Goal: Navigation & Orientation: Find specific page/section

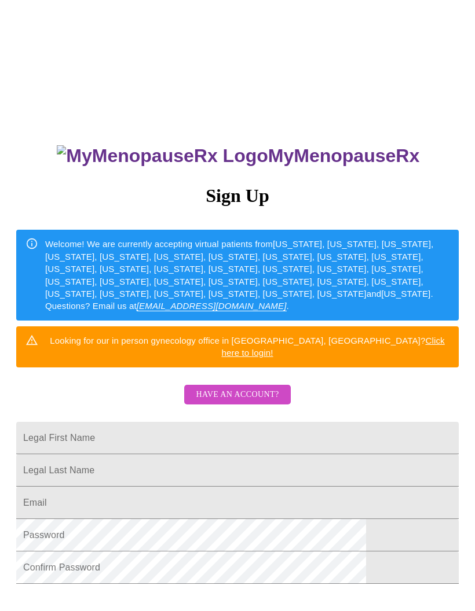
click at [211, 422] on input "Legal First Name" at bounding box center [237, 438] width 442 height 32
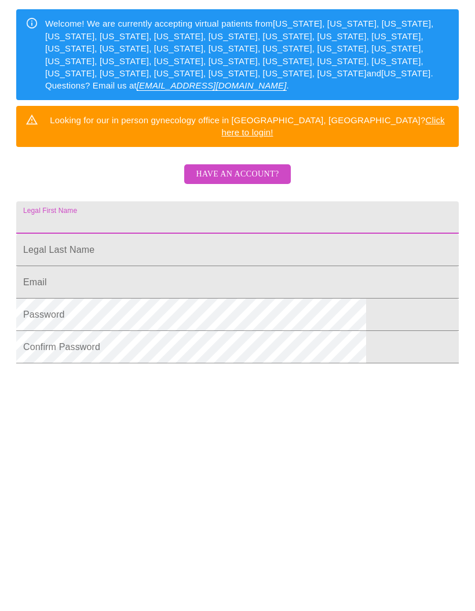
scroll to position [142, 0]
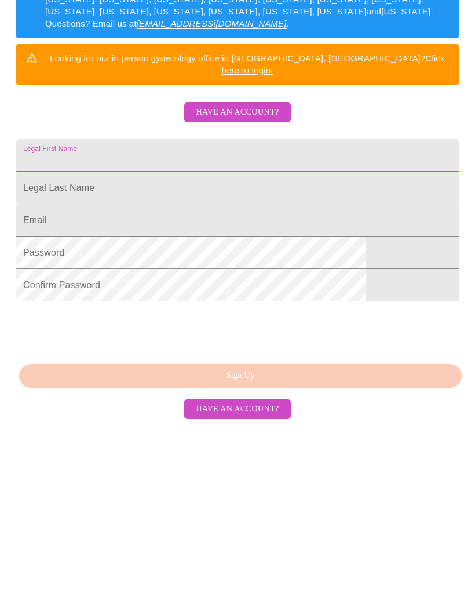
click at [248, 553] on span "Have an account?" at bounding box center [237, 560] width 83 height 14
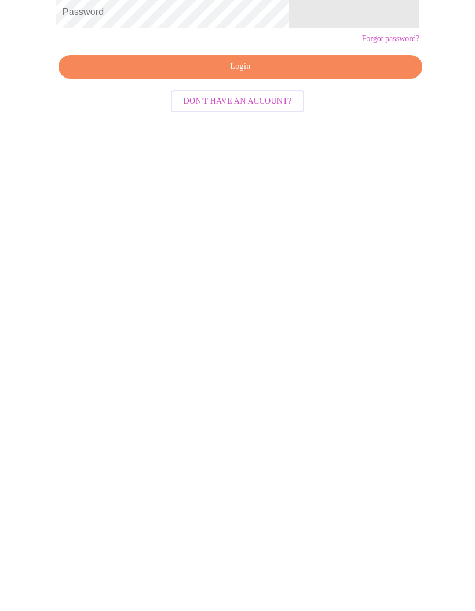
scroll to position [58, 0]
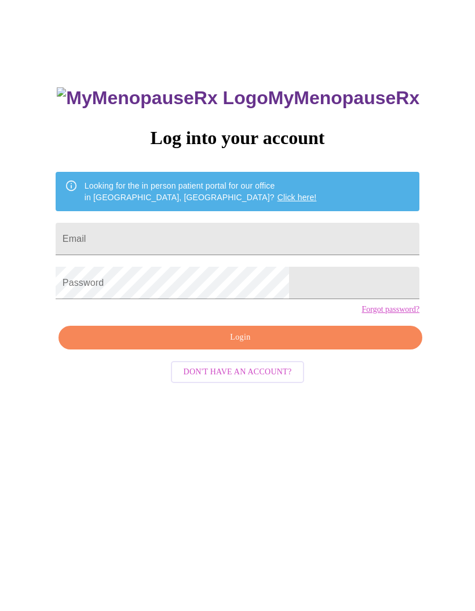
click at [261, 255] on input "Email" at bounding box center [238, 239] width 364 height 32
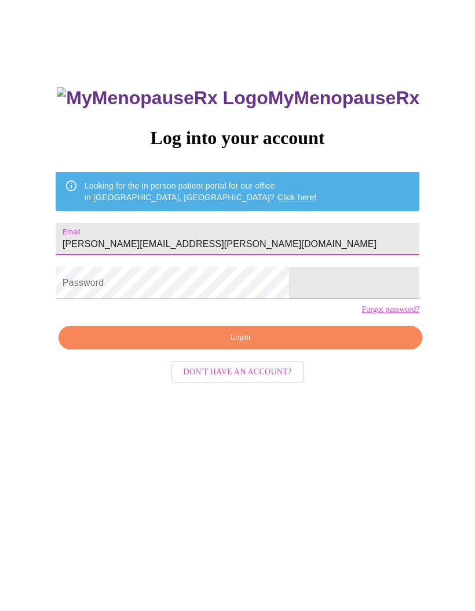
type input "Frankie.jackson.rvn@gmail.com"
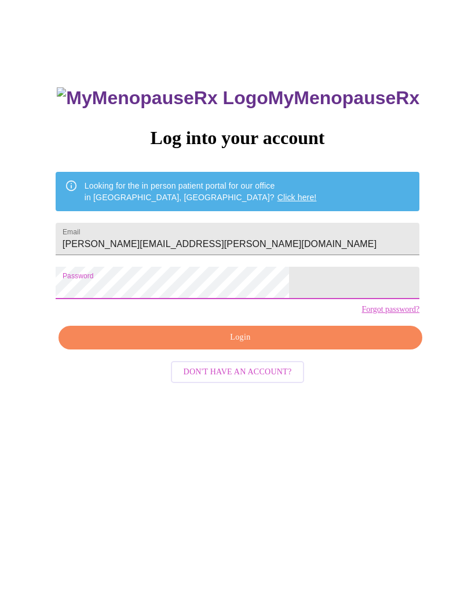
click at [243, 345] on span "Login" at bounding box center [240, 338] width 337 height 14
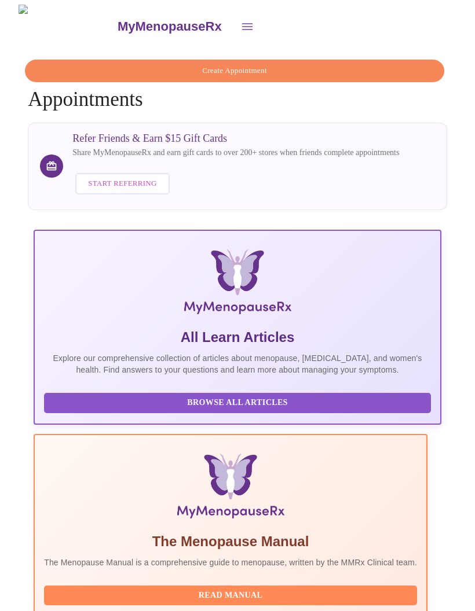
click at [240, 23] on icon "open drawer" at bounding box center [247, 27] width 14 height 14
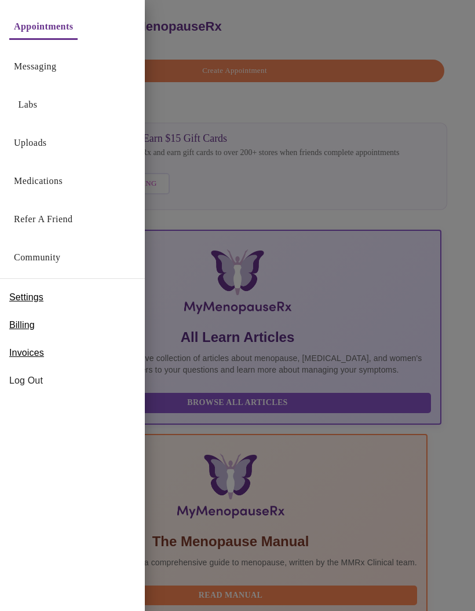
click at [44, 185] on link "Medications" at bounding box center [38, 181] width 49 height 16
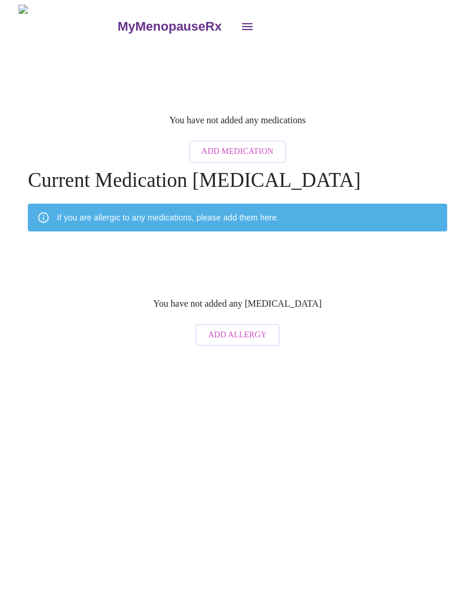
click at [240, 26] on icon "open drawer" at bounding box center [247, 27] width 14 height 14
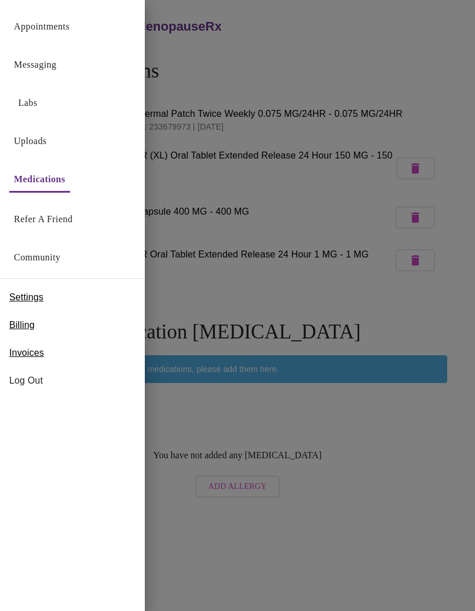
click at [43, 65] on link "Messaging" at bounding box center [35, 65] width 42 height 16
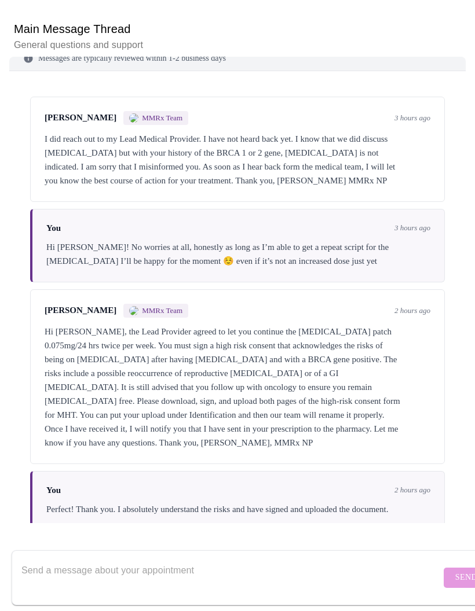
scroll to position [146, 0]
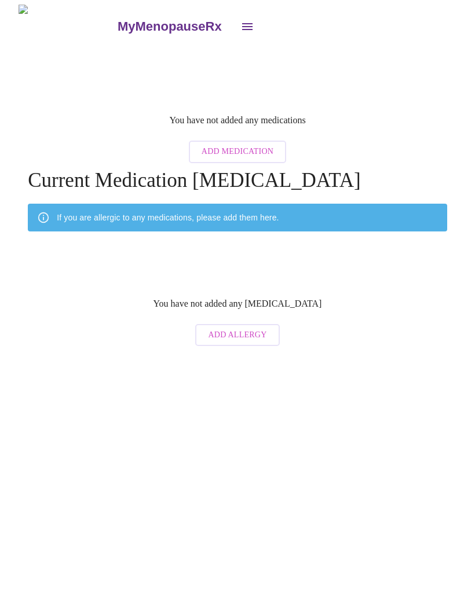
click at [240, 20] on icon "open drawer" at bounding box center [247, 27] width 14 height 14
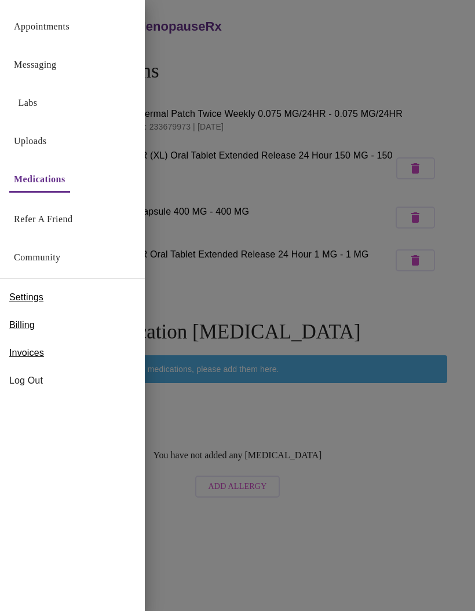
click at [61, 186] on link "Medications" at bounding box center [40, 179] width 52 height 16
click at [41, 91] on button "Labs" at bounding box center [27, 102] width 37 height 23
click at [36, 99] on link "Labs" at bounding box center [28, 103] width 19 height 16
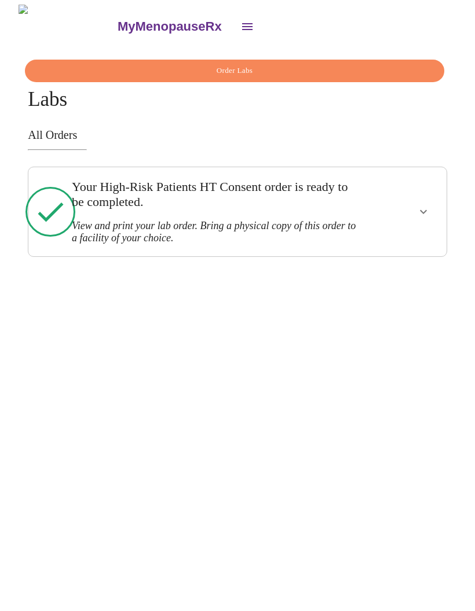
click at [427, 205] on icon "show more" at bounding box center [423, 212] width 14 height 14
click at [425, 200] on button "show more" at bounding box center [423, 212] width 28 height 28
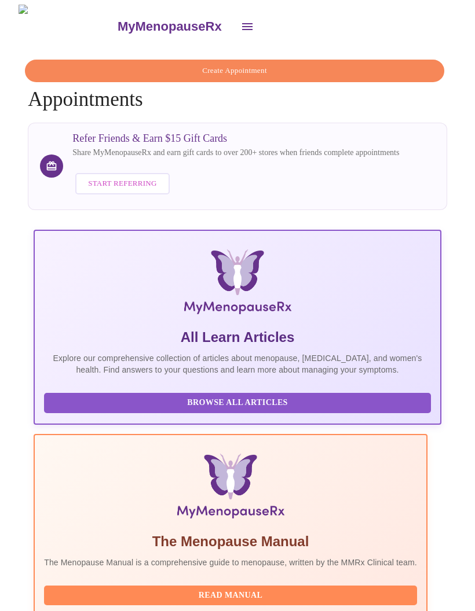
click at [240, 26] on icon "open drawer" at bounding box center [247, 27] width 14 height 14
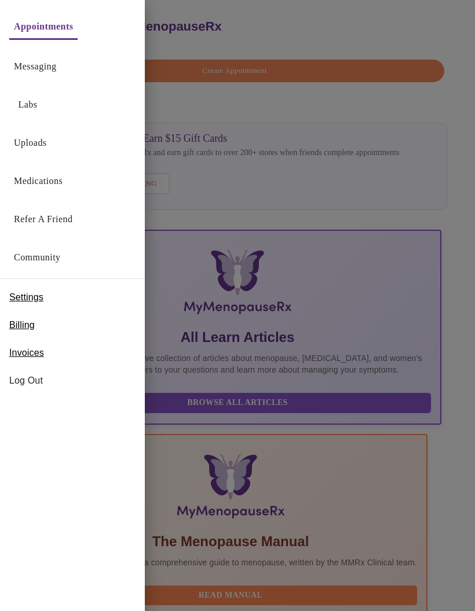
click at [42, 138] on link "Uploads" at bounding box center [30, 143] width 33 height 16
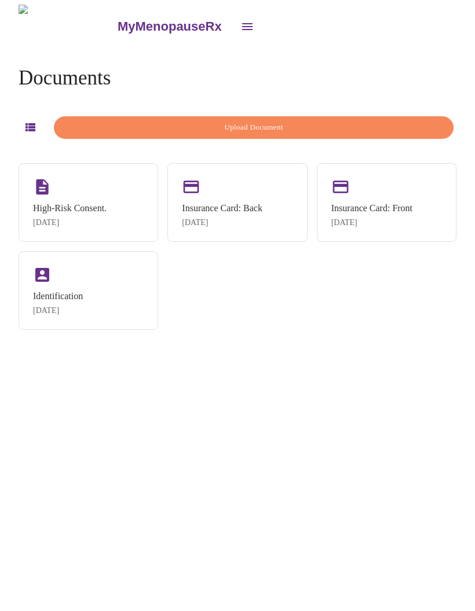
click at [119, 181] on div "High-Risk Consent. [DATE]" at bounding box center [89, 202] width 140 height 79
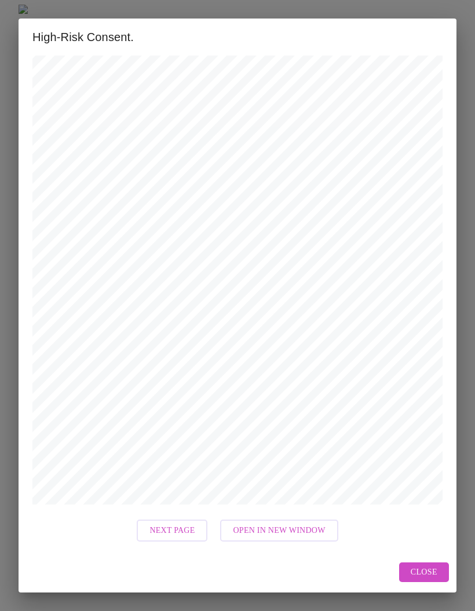
scroll to position [135, 0]
click at [180, 531] on span "Next Page" at bounding box center [171, 531] width 45 height 14
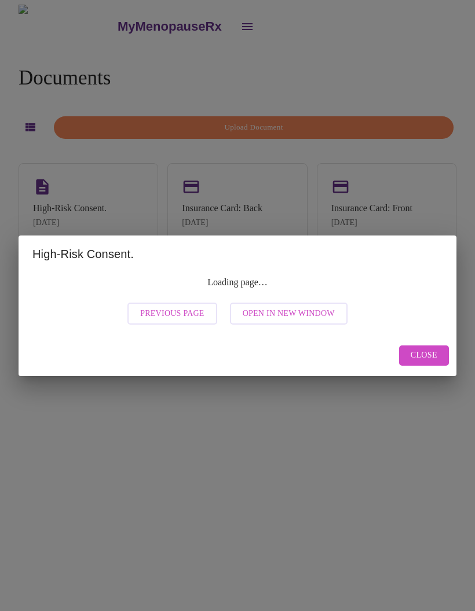
scroll to position [0, 0]
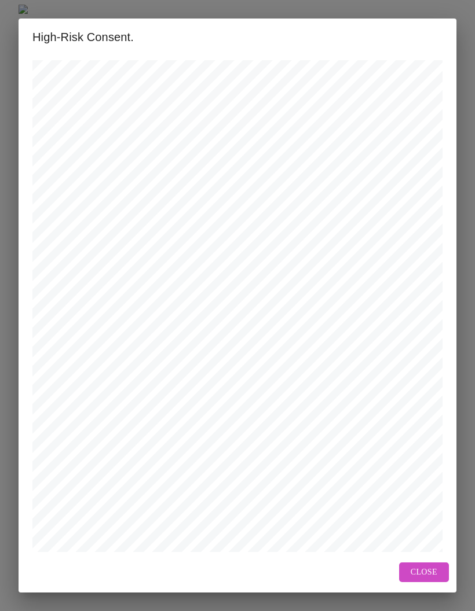
click at [421, 573] on span "Close" at bounding box center [423, 573] width 27 height 14
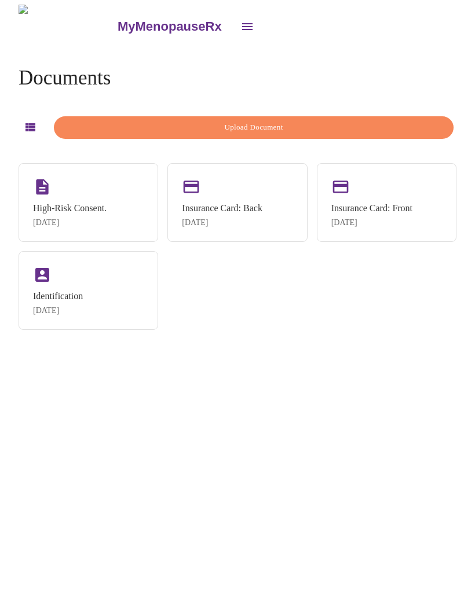
click at [112, 202] on div "High-Risk Consent. [DATE]" at bounding box center [89, 202] width 140 height 79
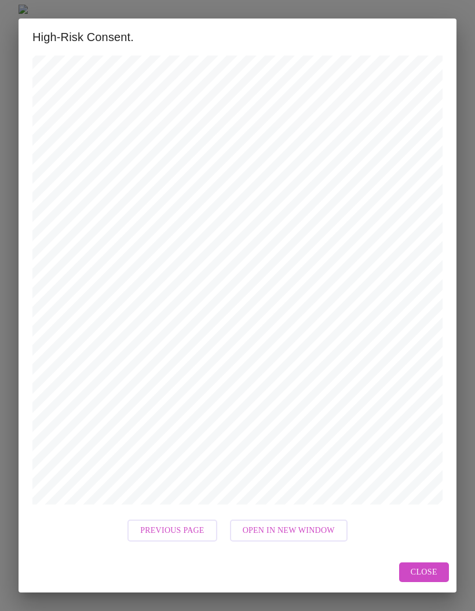
scroll to position [135, 0]
click at [174, 528] on span "Previous Page" at bounding box center [172, 531] width 64 height 14
click at [423, 569] on span "Close" at bounding box center [423, 573] width 27 height 14
